Goal: Task Accomplishment & Management: Manage account settings

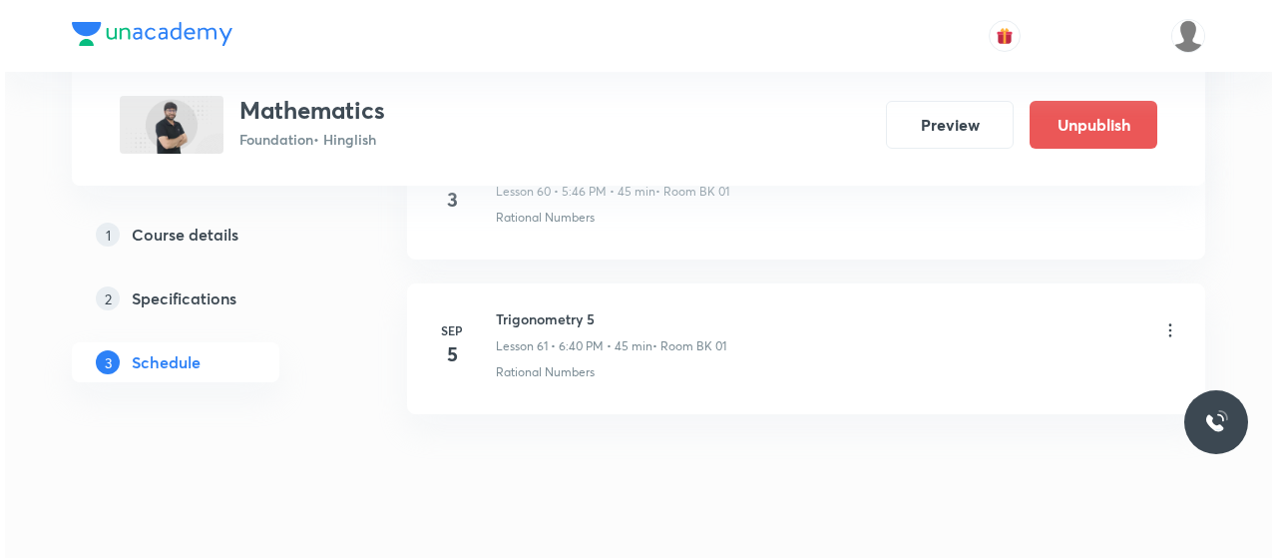
scroll to position [10371, 0]
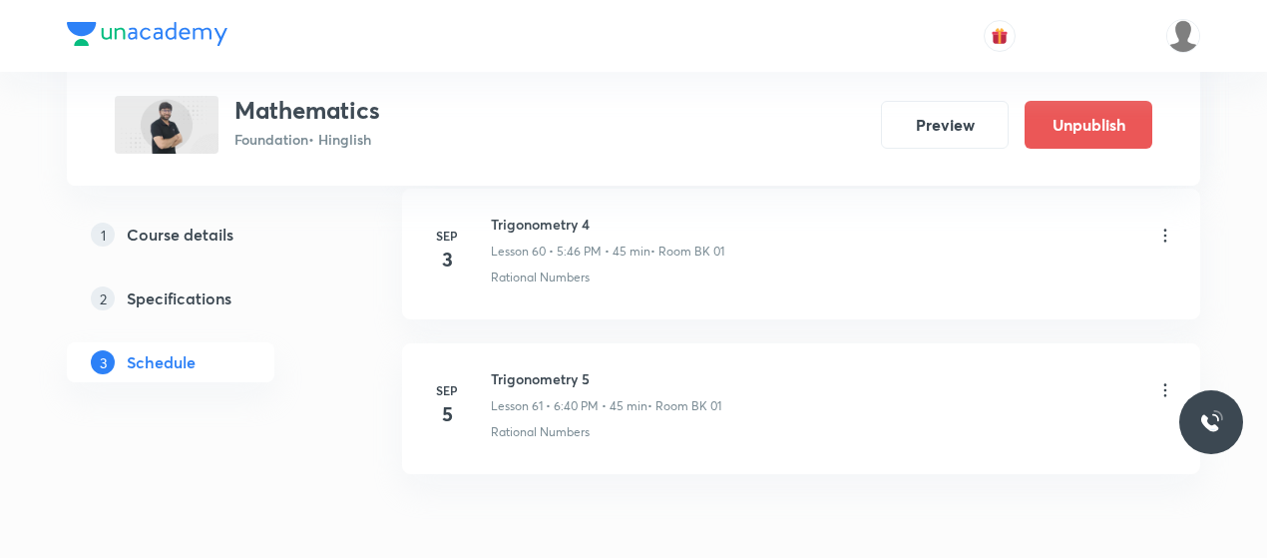
click at [1163, 380] on icon at bounding box center [1165, 390] width 20 height 20
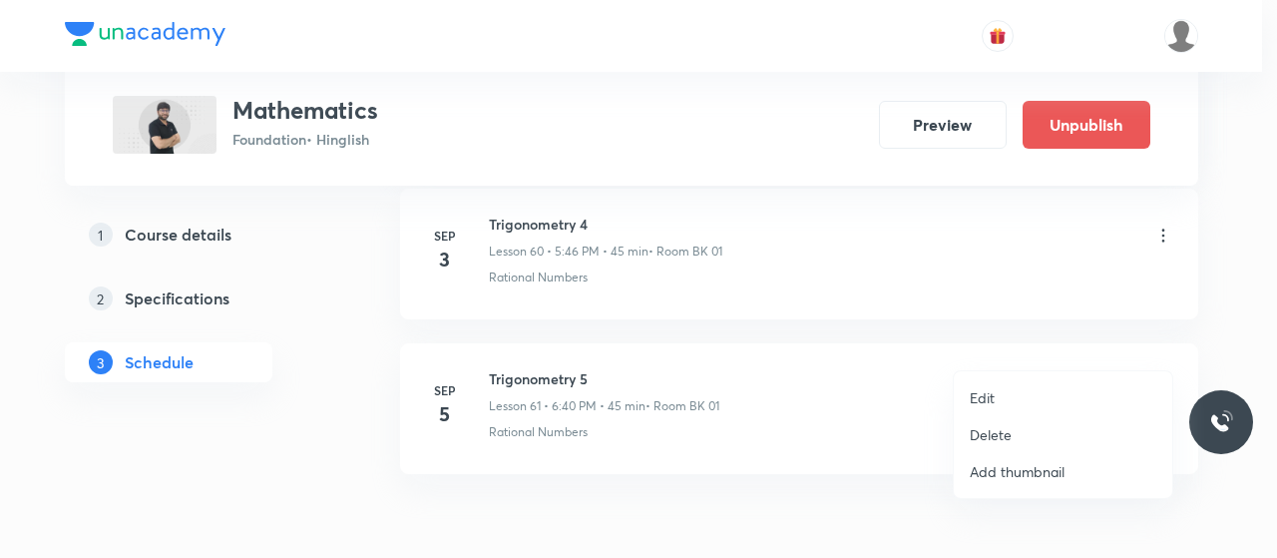
click at [1009, 398] on li "Edit" at bounding box center [1063, 397] width 219 height 37
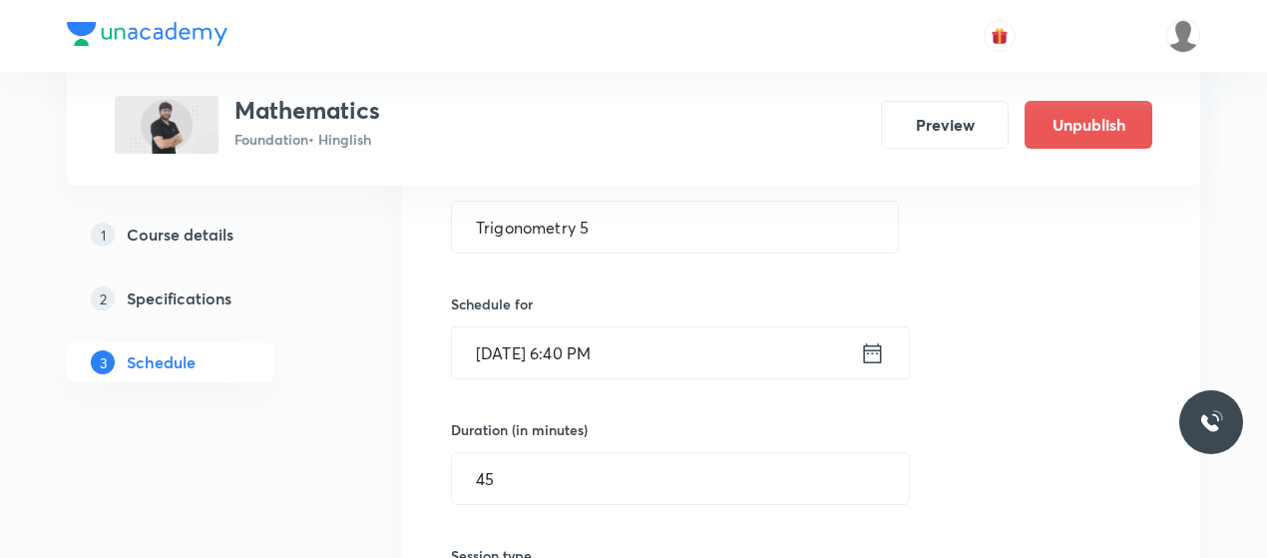
scroll to position [9673, 0]
click at [595, 328] on input "[DATE] 6:40 PM" at bounding box center [656, 353] width 408 height 51
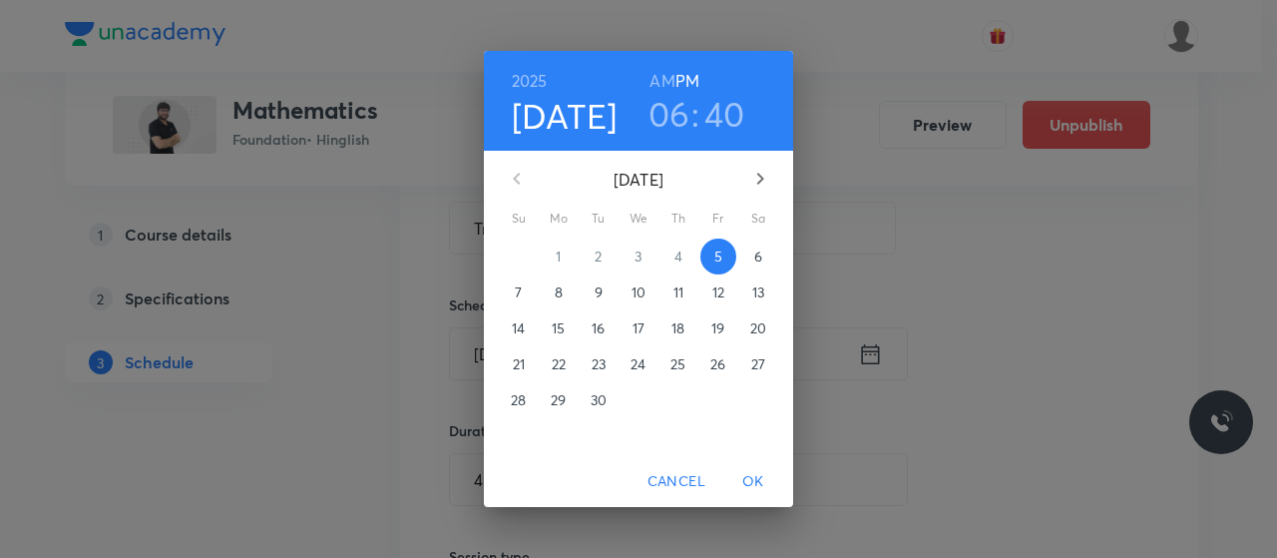
click at [722, 103] on h3 "40" at bounding box center [724, 114] width 41 height 42
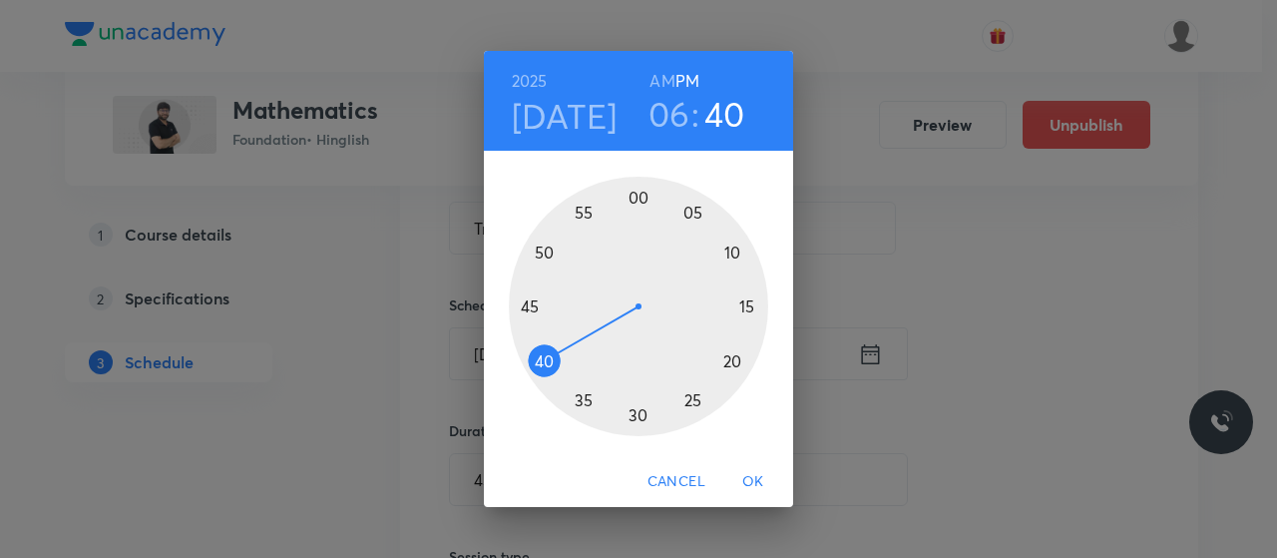
click at [543, 256] on div at bounding box center [638, 306] width 259 height 259
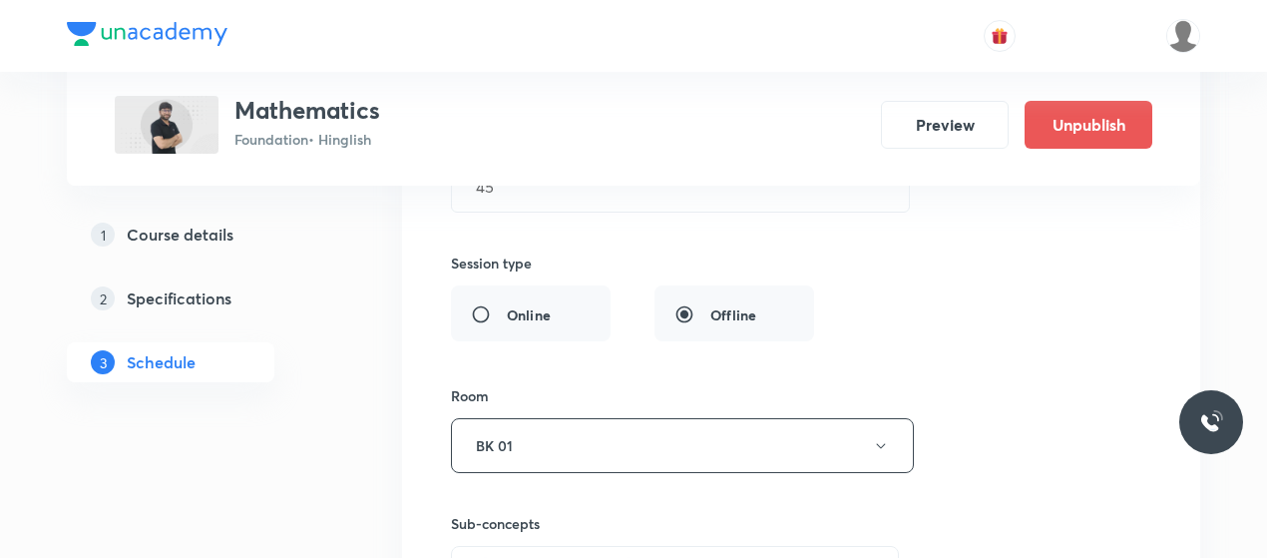
scroll to position [10150, 0]
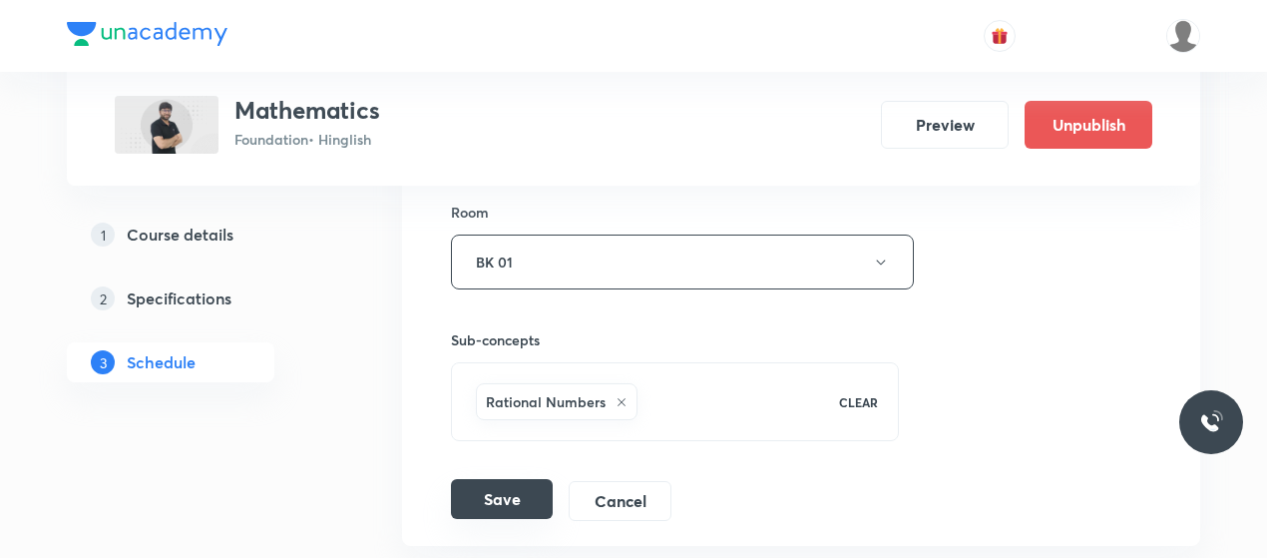
click at [500, 479] on button "Save" at bounding box center [502, 499] width 102 height 40
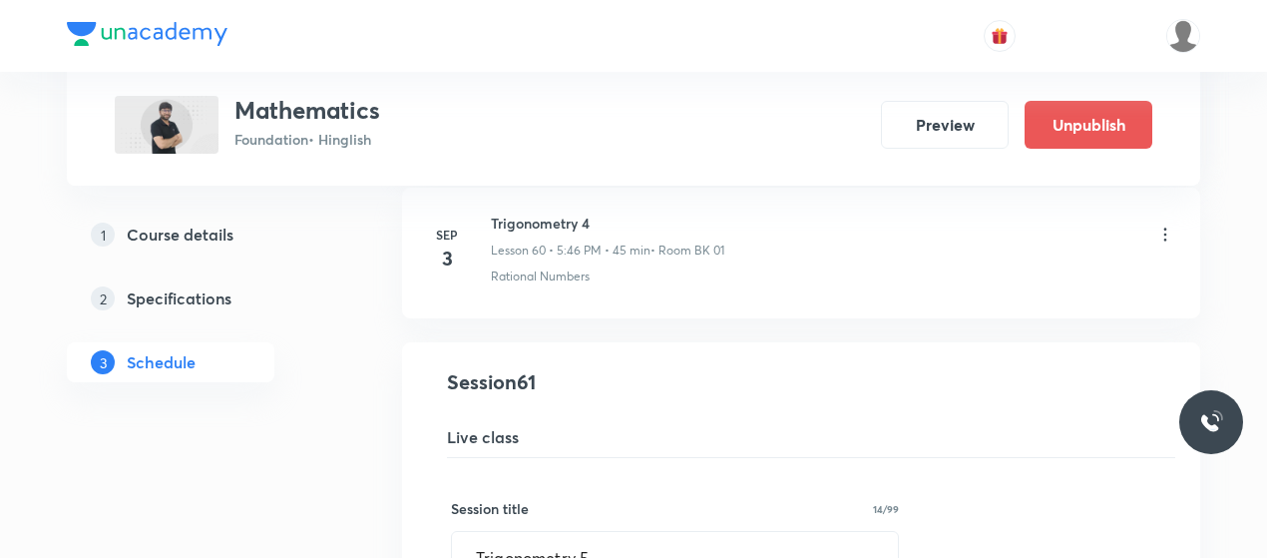
scroll to position [9343, 0]
